Goal: Transaction & Acquisition: Purchase product/service

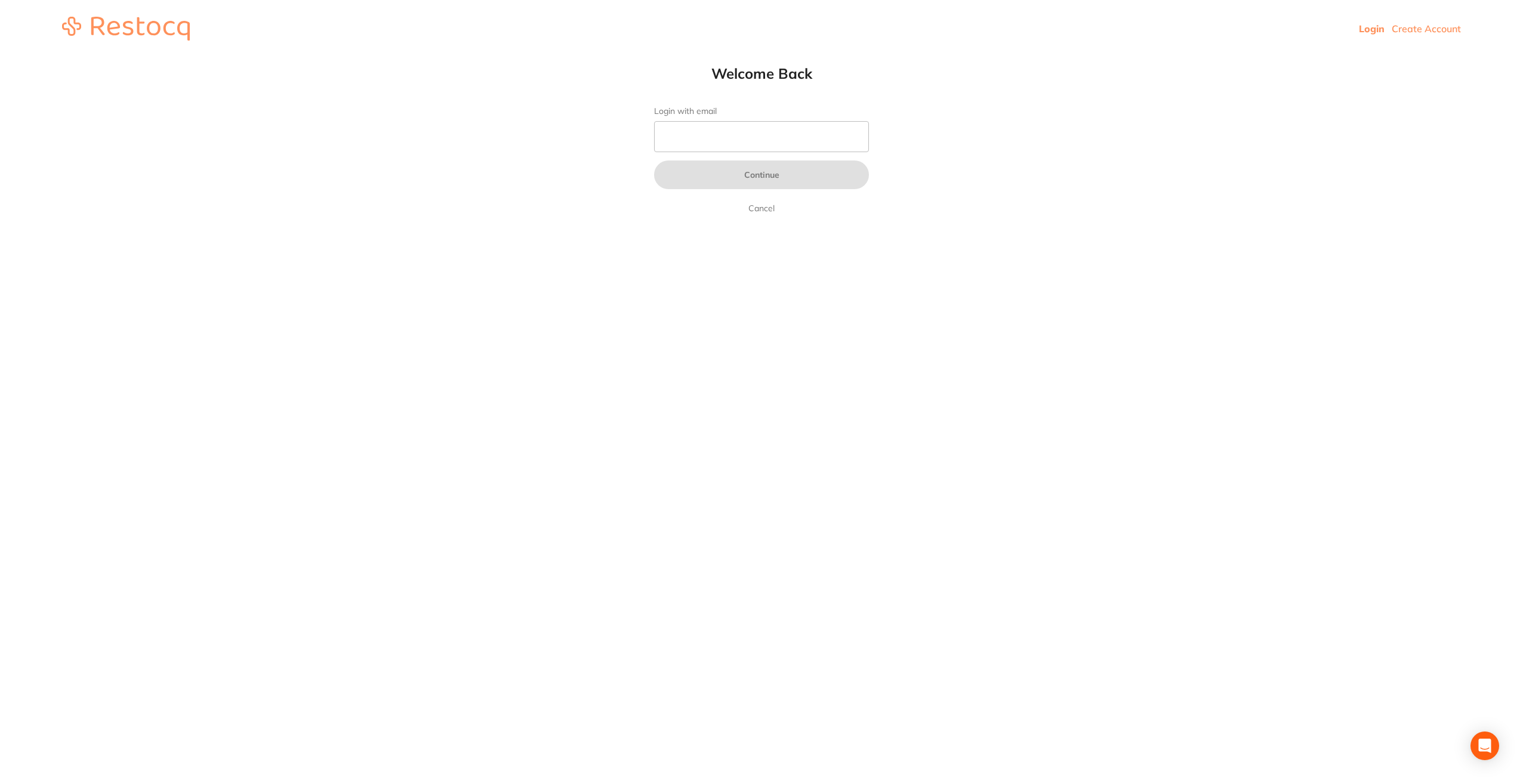
click at [712, 137] on input "Login with email" at bounding box center [761, 137] width 215 height 31
type input "[EMAIL_ADDRESS][DOMAIN_NAME]"
click at [654, 160] on button "Continue" at bounding box center [761, 175] width 215 height 29
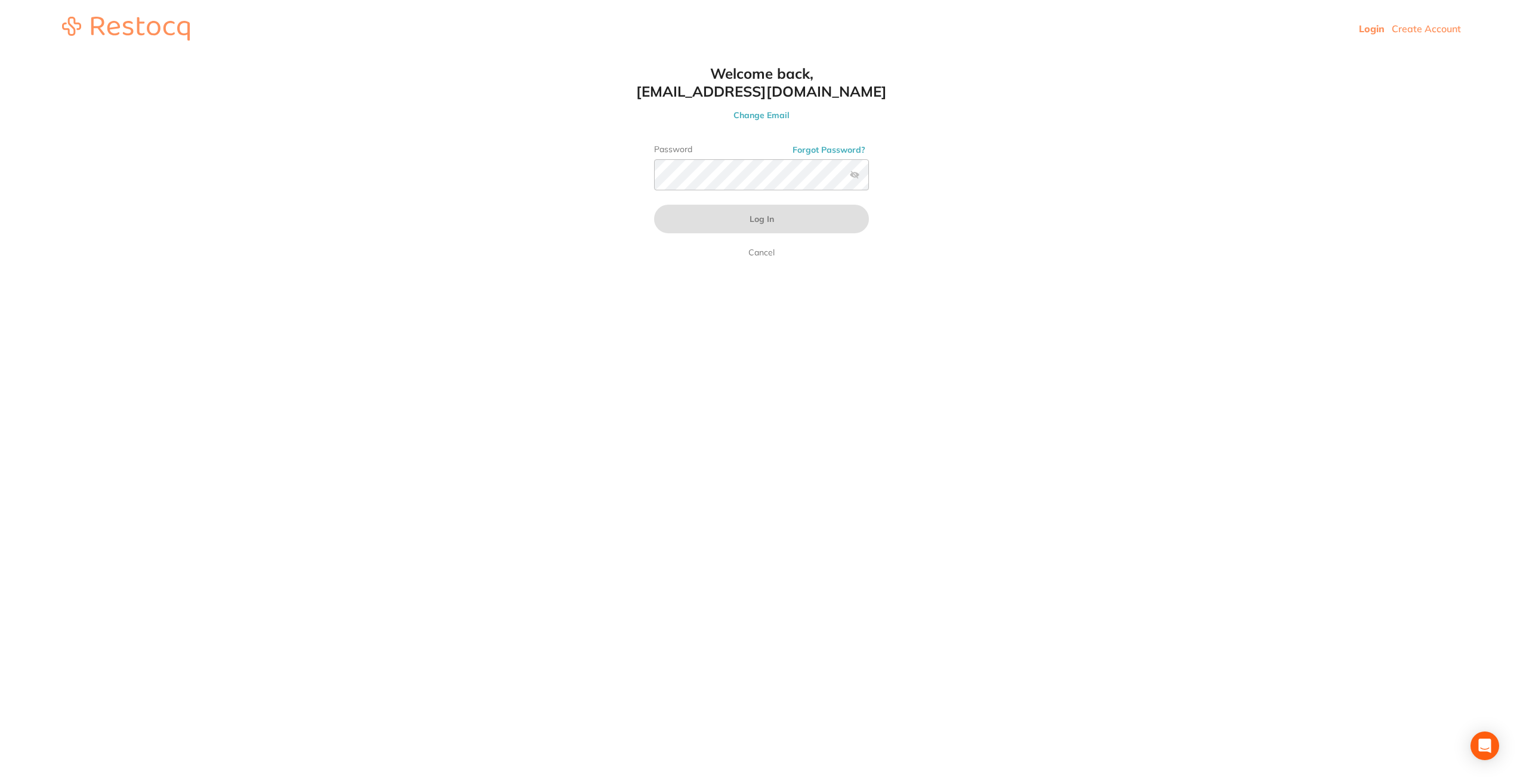
drag, startPoint x: 612, startPoint y: -44, endPoint x: 1520, endPoint y: 674, distance: 1157.6
click at [1522, 57] on html "Login Create Account Welcome Back Login with email [EMAIL_ADDRESS][DOMAIN_NAME]…" at bounding box center [761, 28] width 1523 height 57
click at [970, 57] on html "Login Create Account Welcome Back Login with email [EMAIL_ADDRESS][DOMAIN_NAME]…" at bounding box center [761, 28] width 1523 height 57
click at [654, 205] on button "Log In" at bounding box center [761, 219] width 215 height 29
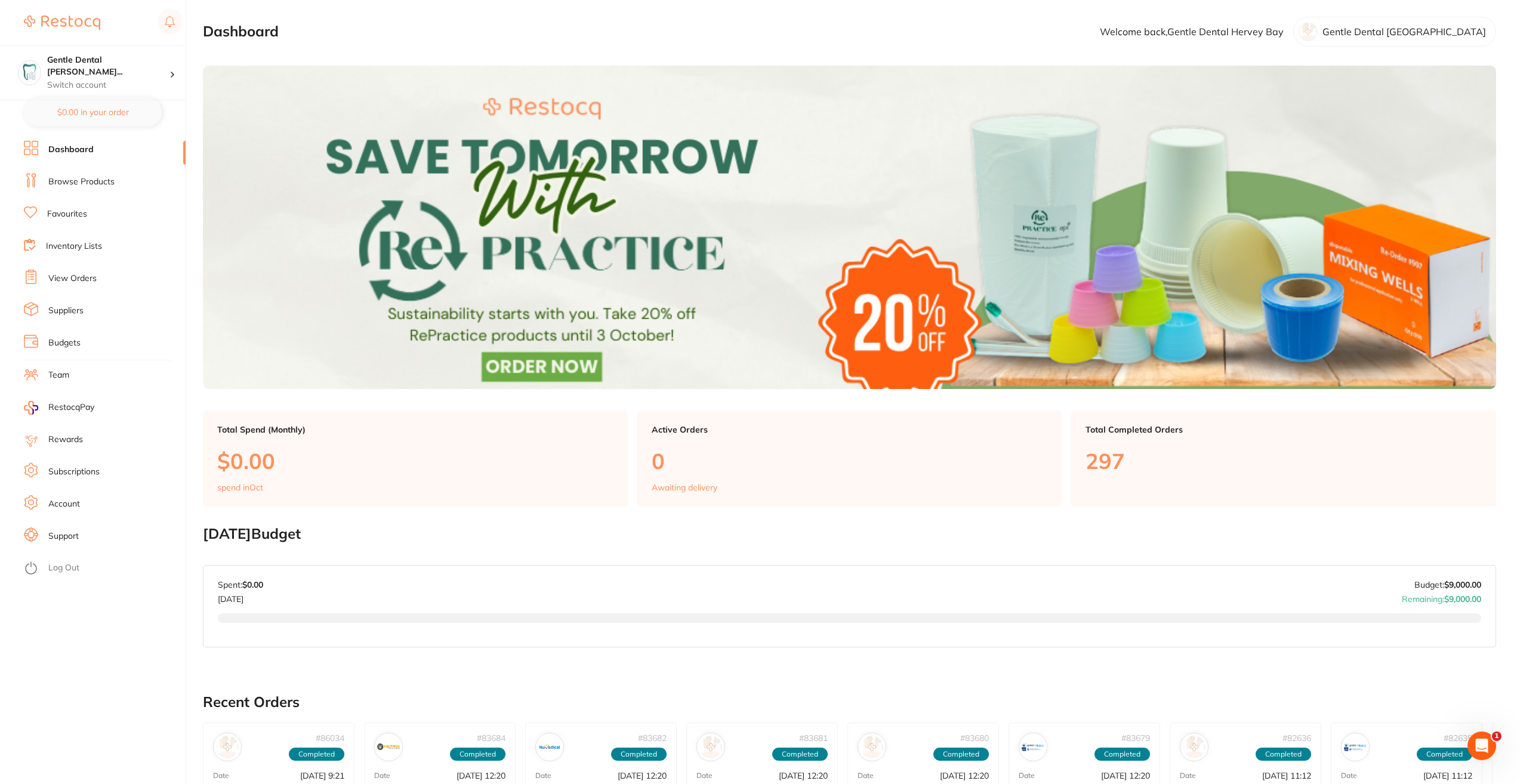
click at [103, 180] on link "Browse Products" at bounding box center [81, 182] width 66 height 12
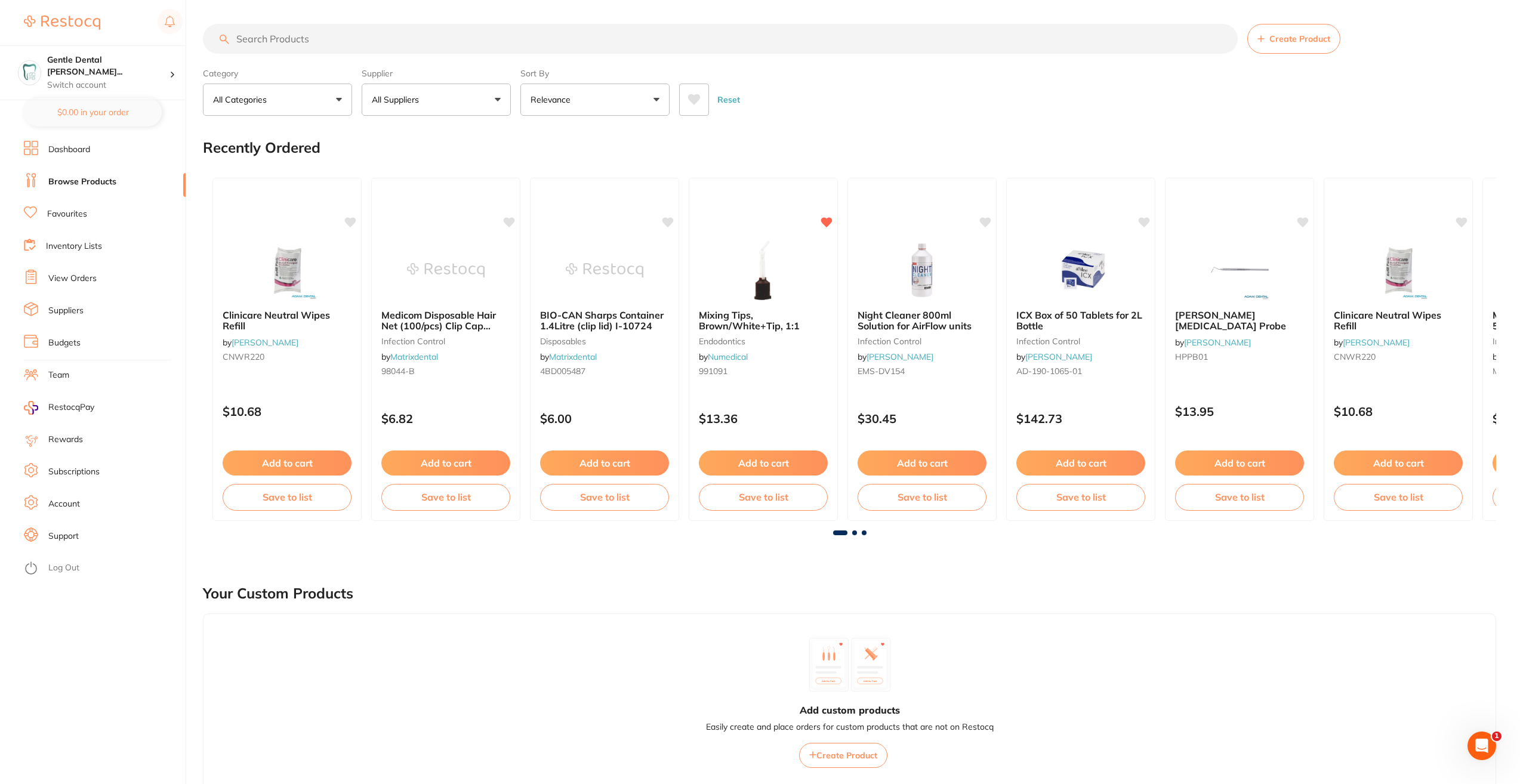
drag, startPoint x: 437, startPoint y: 40, endPoint x: 443, endPoint y: 36, distance: 7.2
click at [437, 39] on input "search" at bounding box center [720, 39] width 1035 height 30
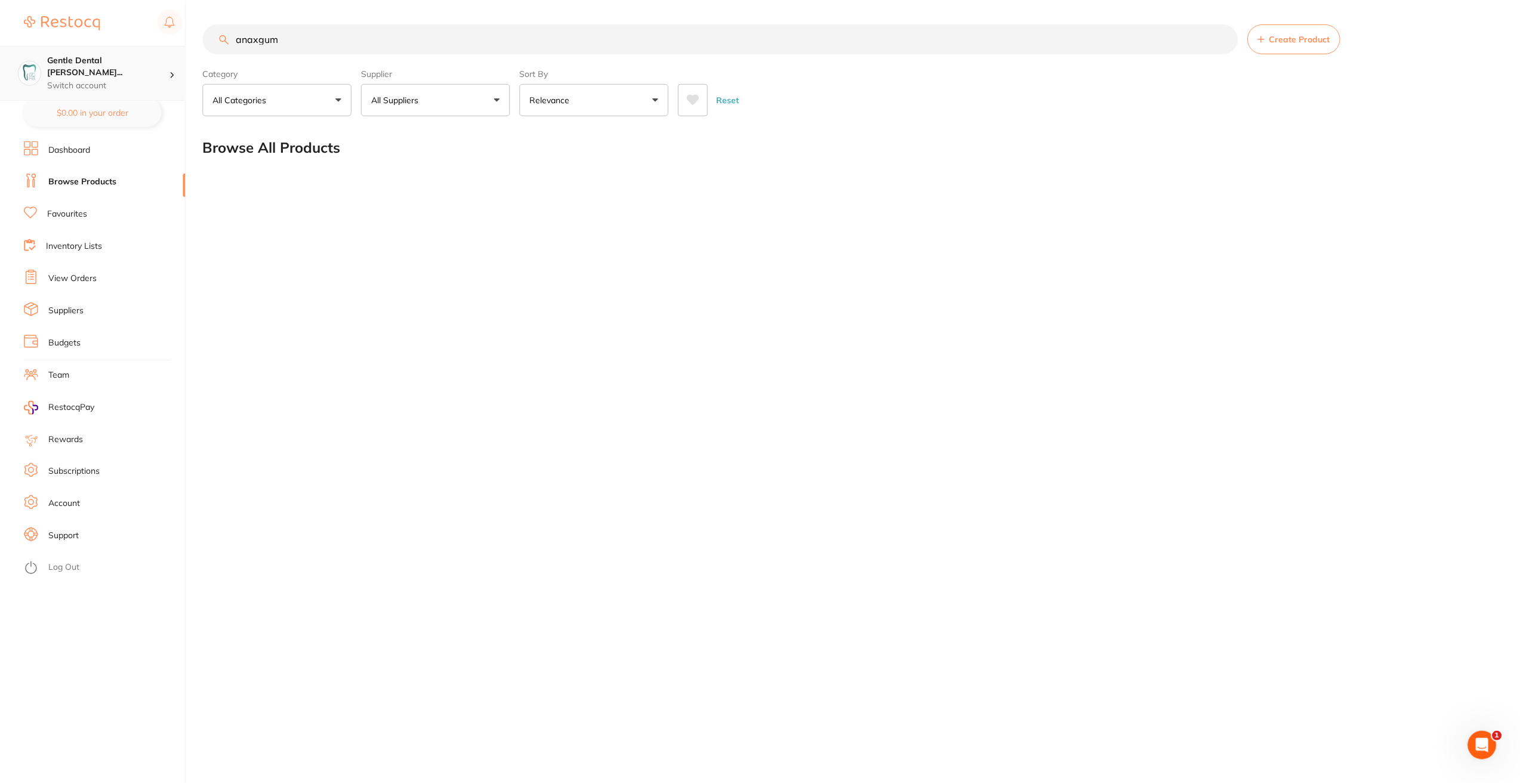
scroll to position [1, 0]
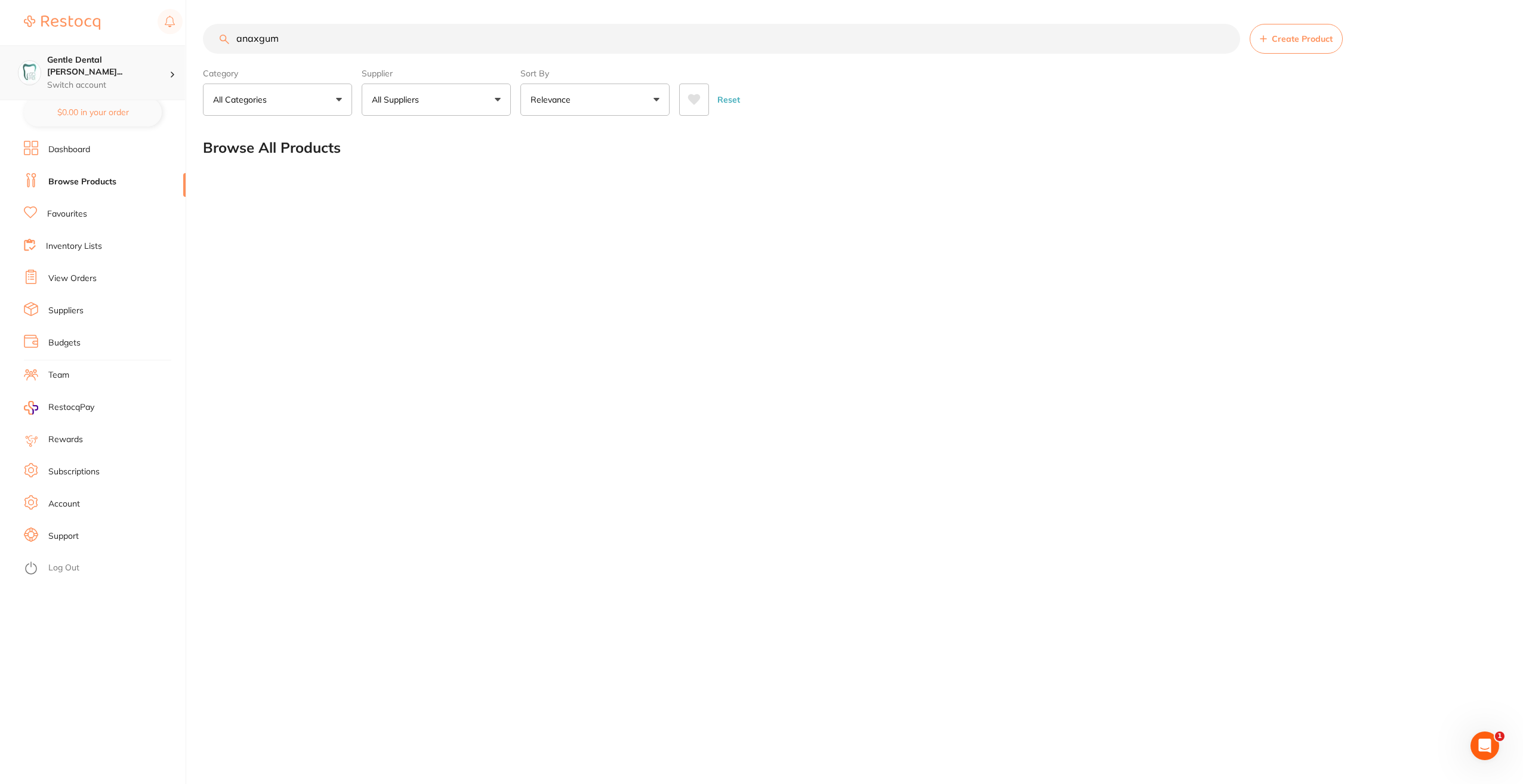
drag, startPoint x: 293, startPoint y: 30, endPoint x: 132, endPoint y: 82, distance: 169.2
click at [132, 82] on div "$0.00 Gentle Dental [PERSON_NAME]... Switch account Gentle Dental Hervey Bay $0…" at bounding box center [761, 392] width 1523 height 784
type input "hemodent"
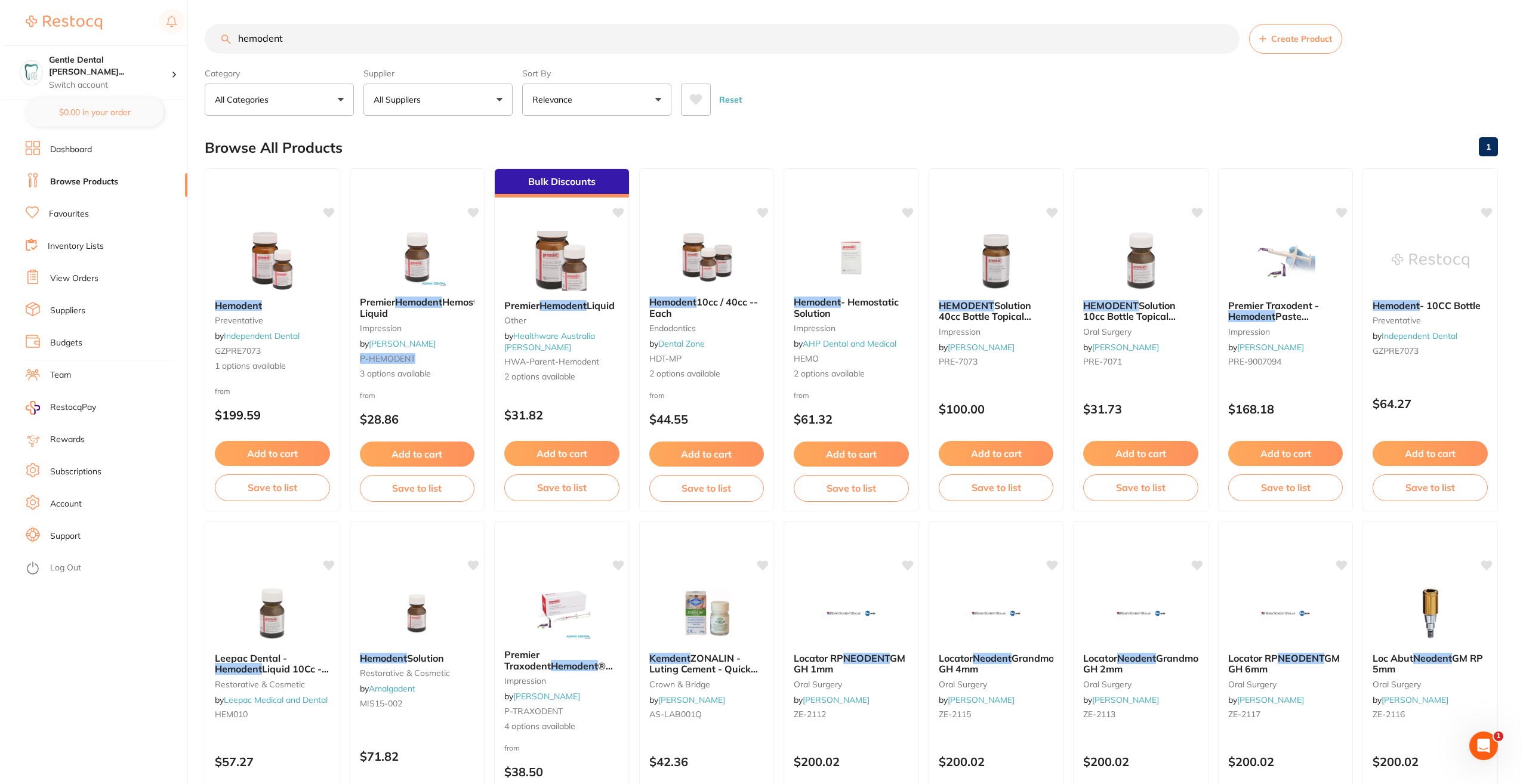
scroll to position [0, 0]
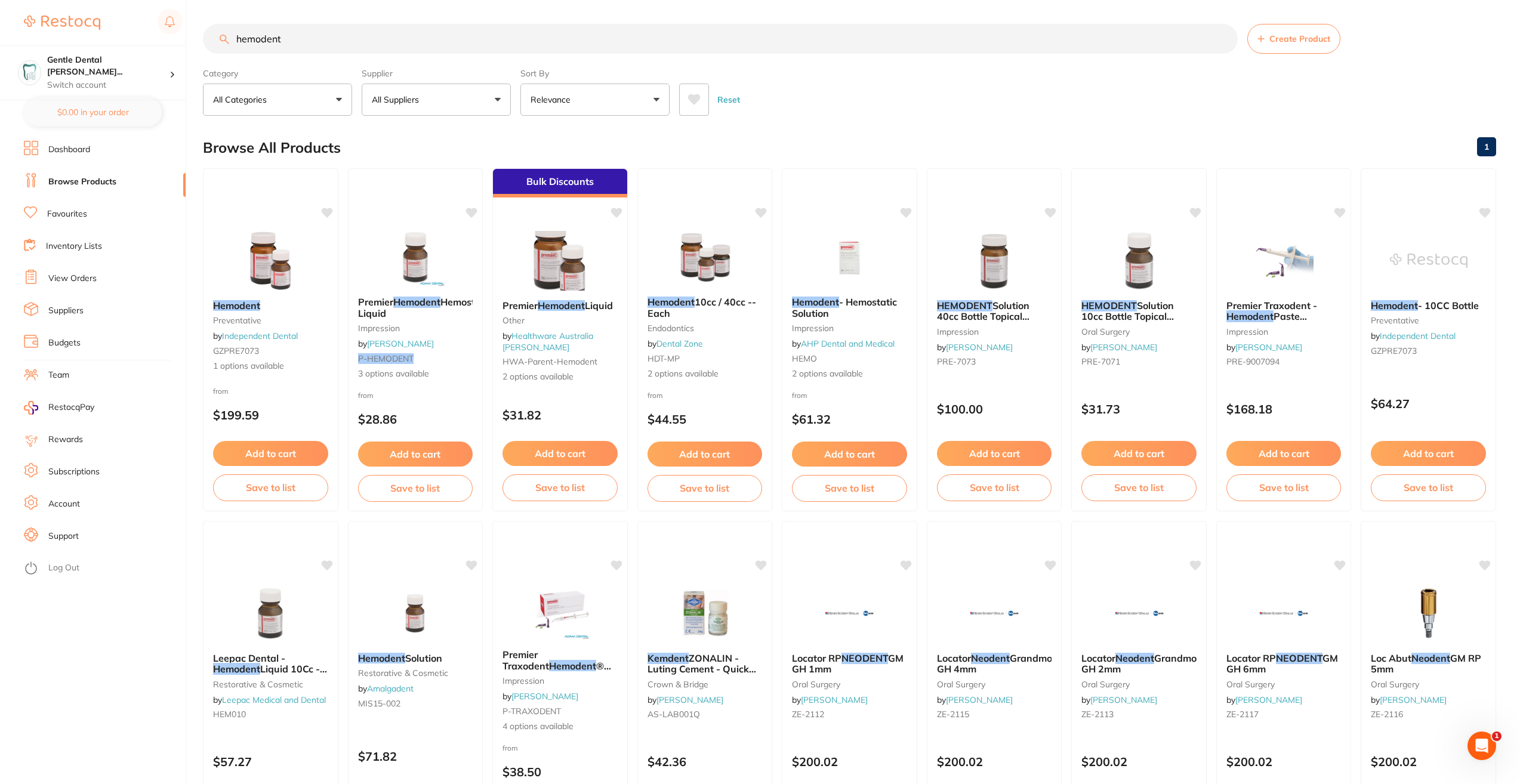
click at [542, 306] on em "Hemodent" at bounding box center [561, 305] width 47 height 12
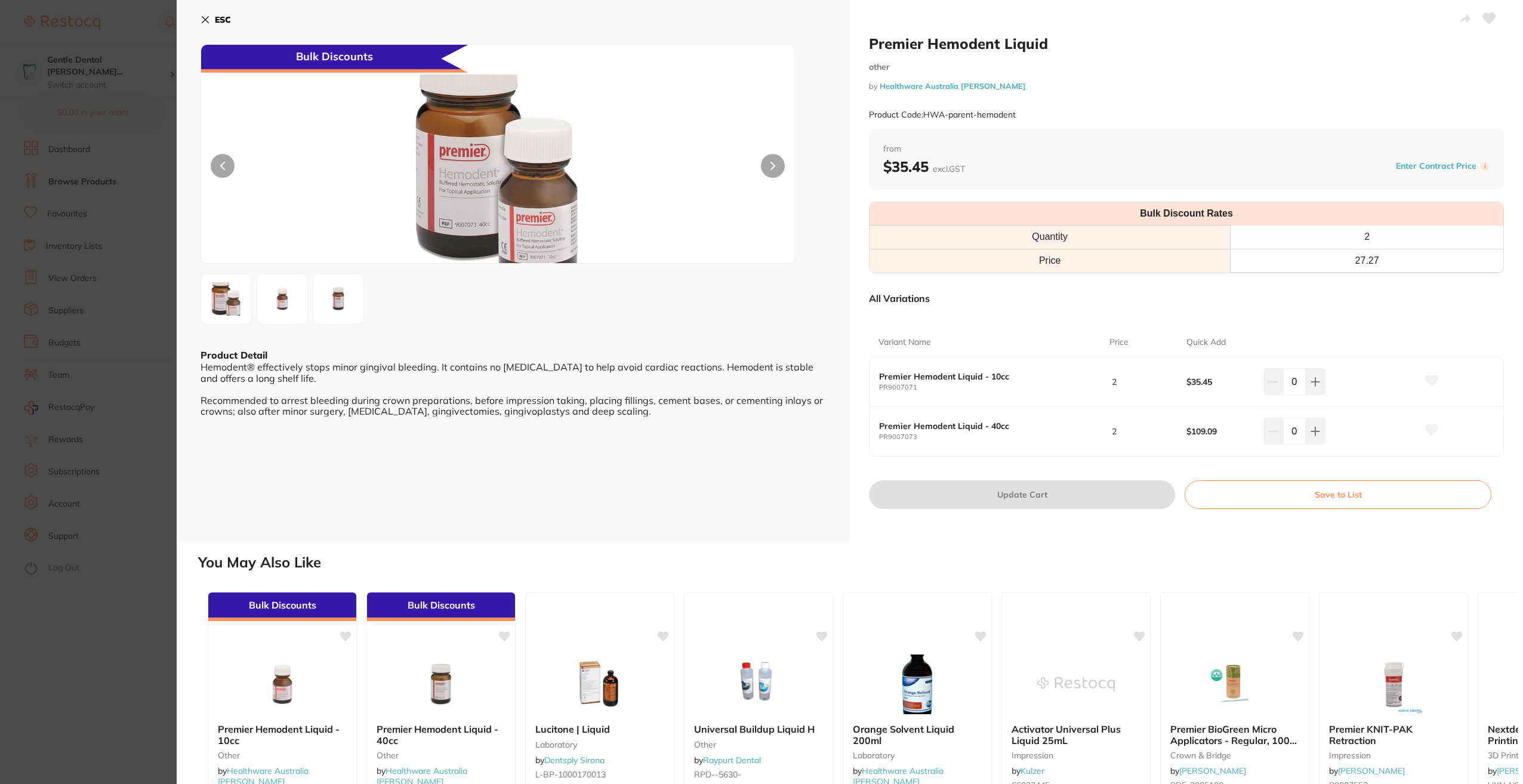
click at [156, 446] on section "Premier Hemodent Liquid other by Healthware Australia [PERSON_NAME] Product Cod…" at bounding box center [761, 392] width 1523 height 784
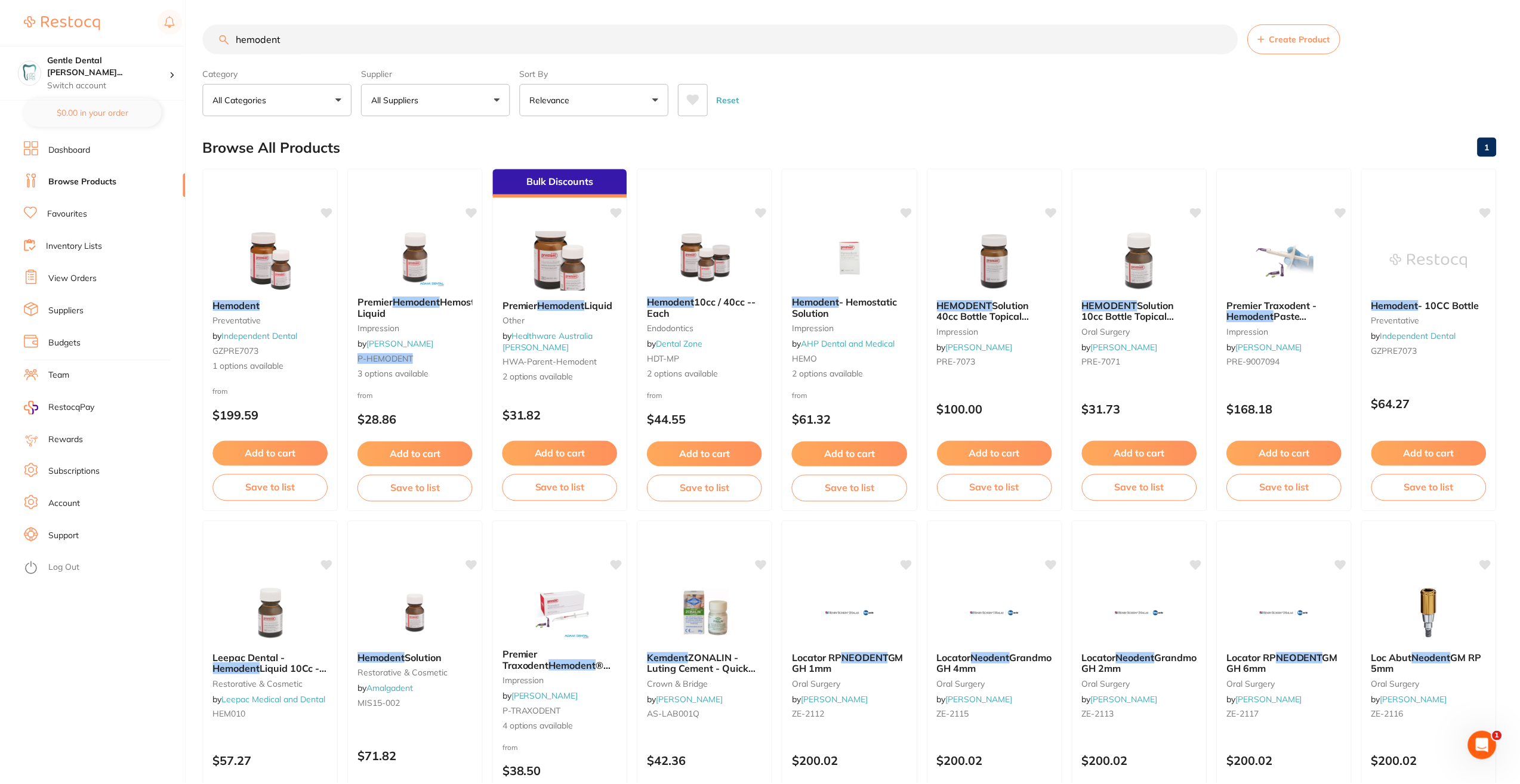
scroll to position [1, 0]
